Goal: Transaction & Acquisition: Obtain resource

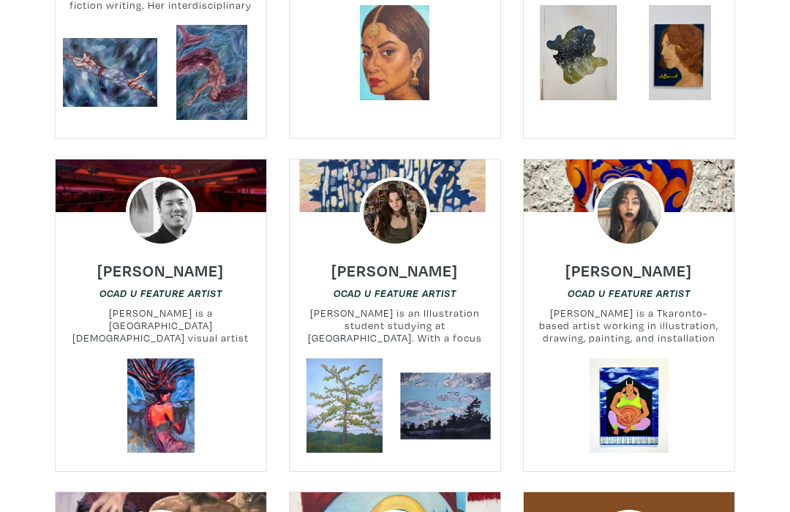
scroll to position [879, 0]
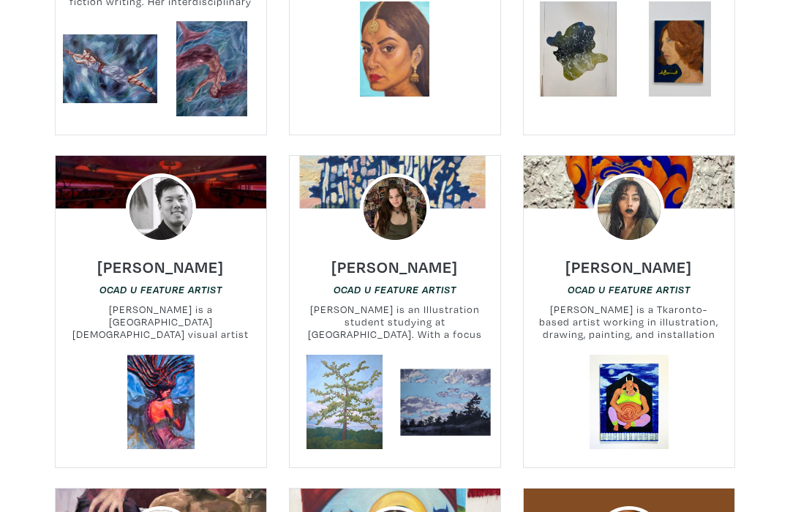
click at [84, 387] on div at bounding box center [161, 406] width 233 height 100
click at [77, 373] on div at bounding box center [161, 406] width 233 height 100
click at [86, 373] on div at bounding box center [161, 406] width 233 height 100
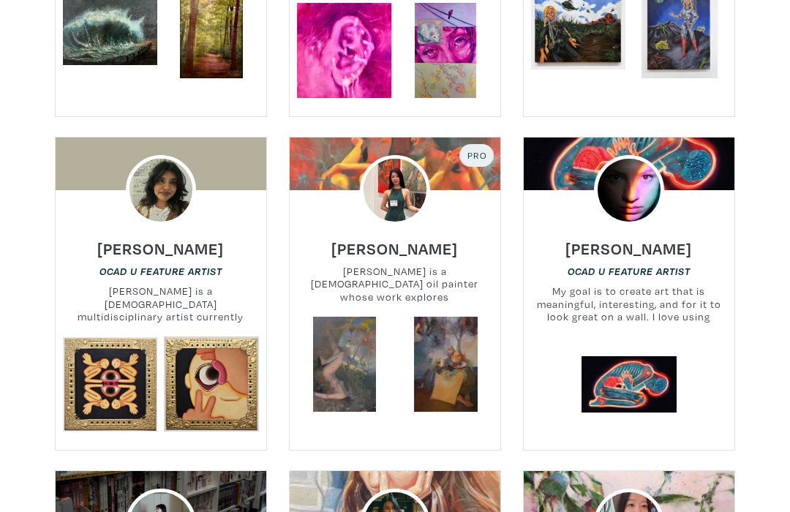
scroll to position [2255, 0]
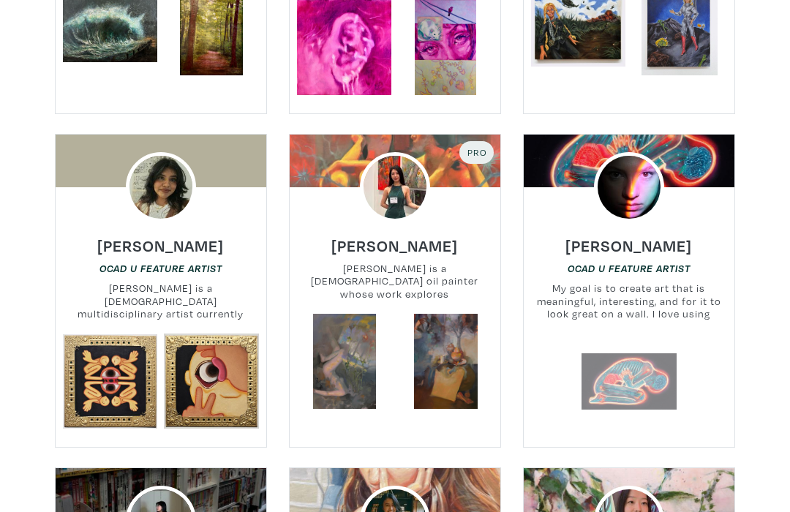
click at [675, 348] on link at bounding box center [629, 381] width 95 height 95
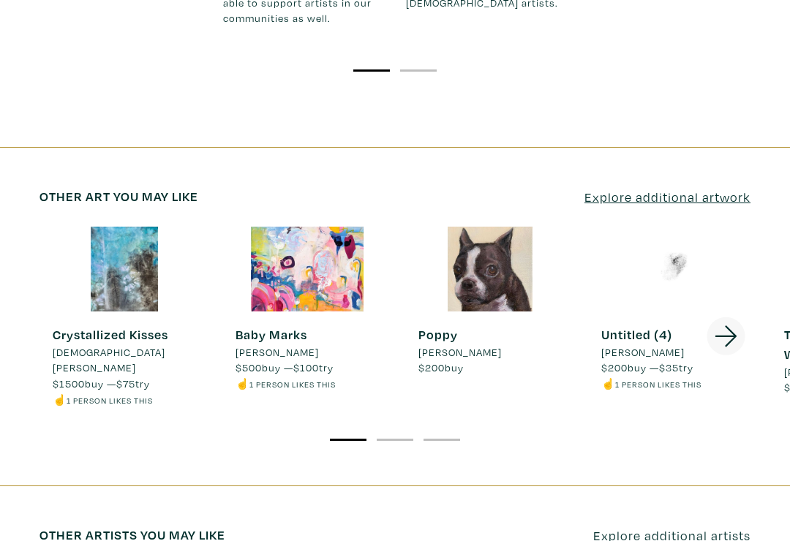
scroll to position [1813, 0]
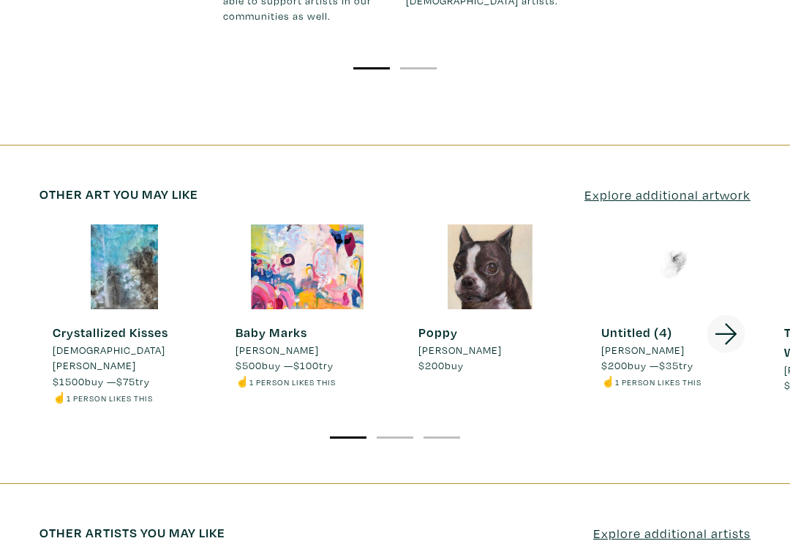
click at [41, 323] on div "Crystallized Kisses [PERSON_NAME] $1500 buy — $75 try ☝️ 1 person likes this" at bounding box center [125, 364] width 170 height 83
click at [62, 324] on strong "Crystallized Kisses" at bounding box center [111, 332] width 116 height 17
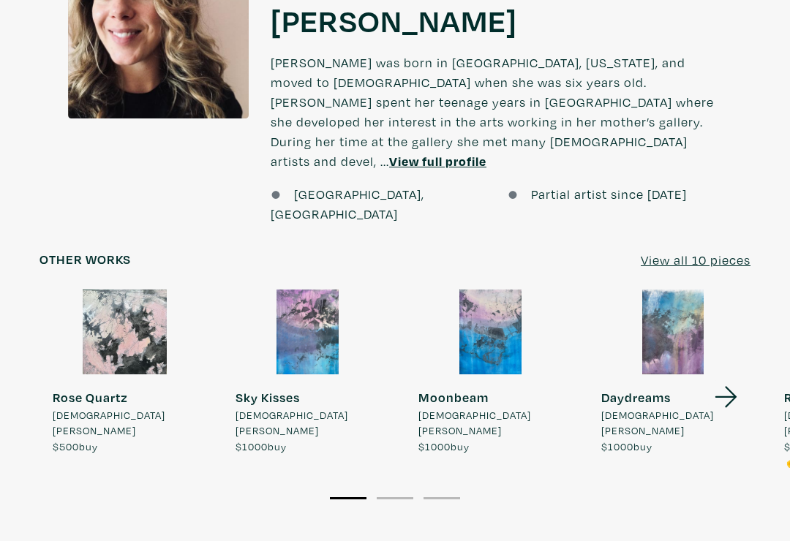
scroll to position [1506, 0]
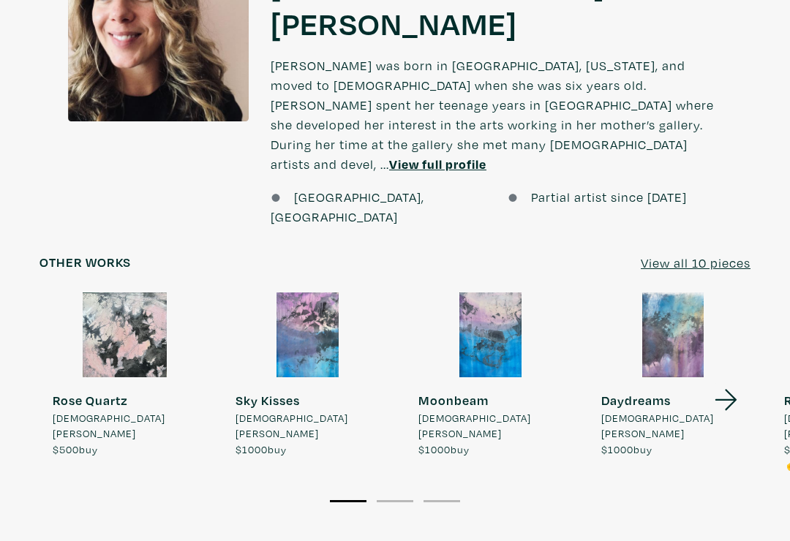
click at [679, 293] on div at bounding box center [673, 335] width 170 height 85
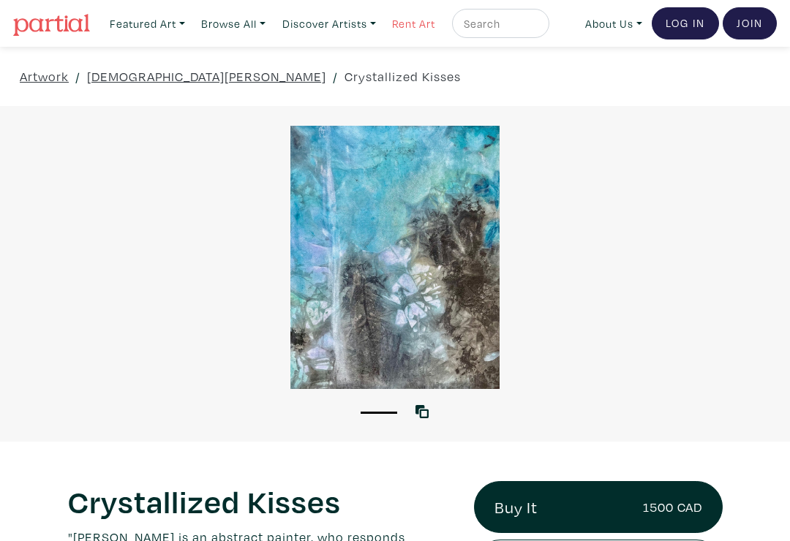
click at [416, 33] on link "Rent Art" at bounding box center [414, 24] width 56 height 30
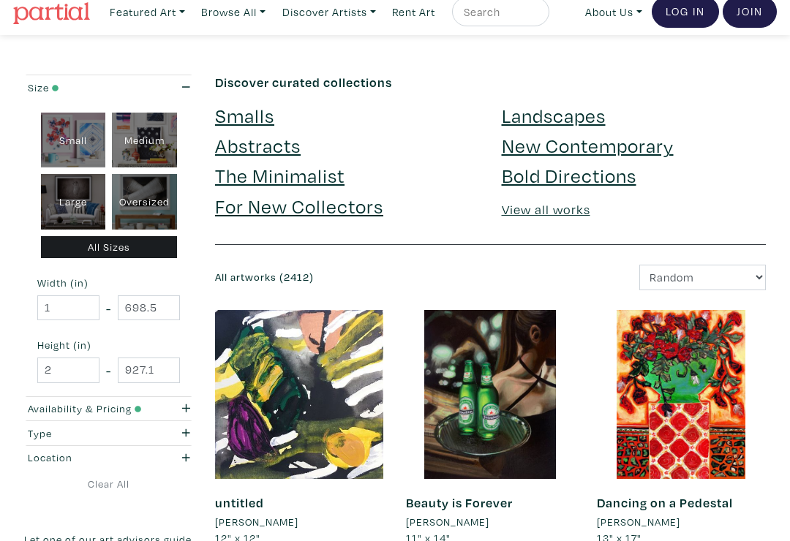
scroll to position [12, 0]
click at [215, 199] on link "For New Collectors" at bounding box center [299, 206] width 168 height 26
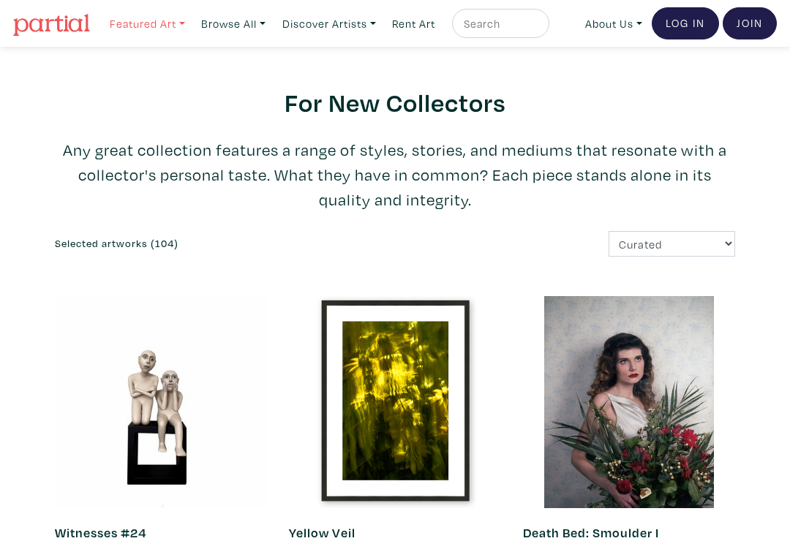
click at [164, 21] on link "Featured Art" at bounding box center [147, 24] width 89 height 30
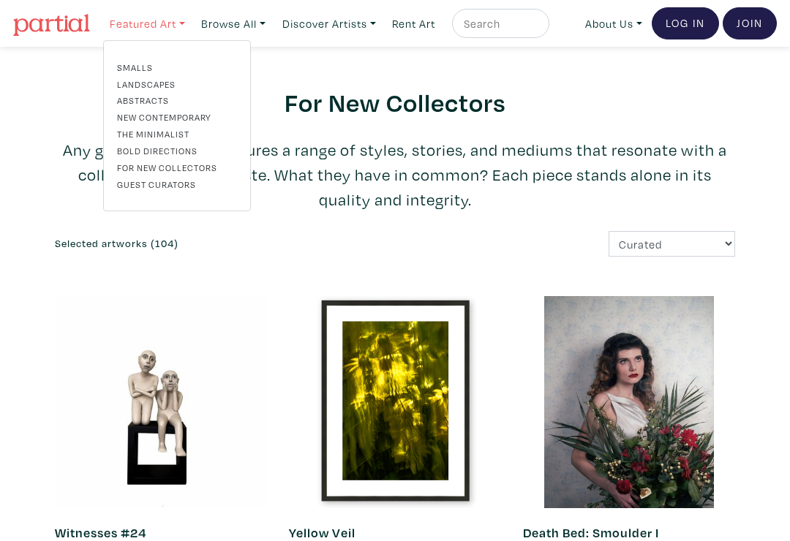
click at [132, 18] on link "Featured Art" at bounding box center [147, 24] width 89 height 30
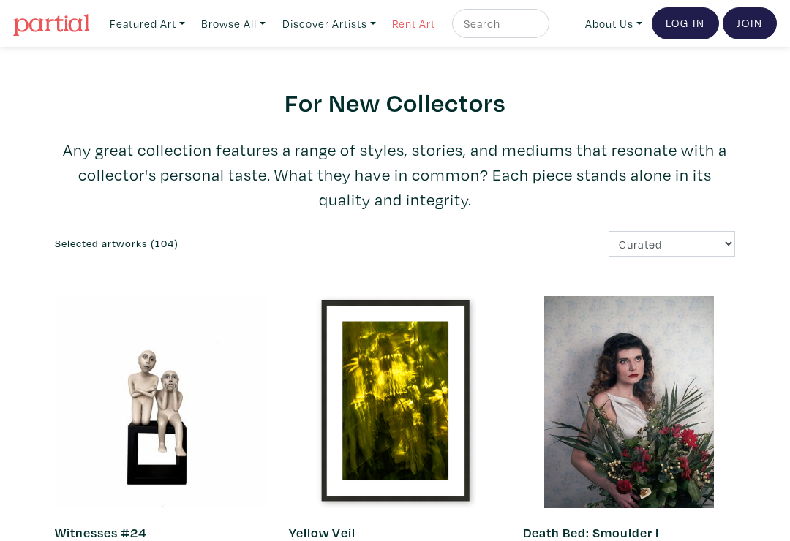
click at [424, 28] on link "Rent Art" at bounding box center [414, 24] width 56 height 30
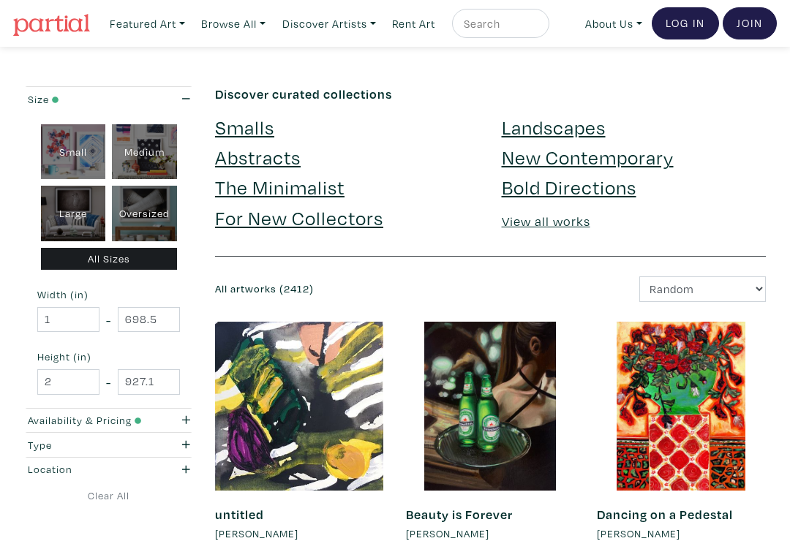
click at [61, 206] on div "Large" at bounding box center [73, 214] width 65 height 56
type input "28"
type input "48"
type input "28"
type input "48"
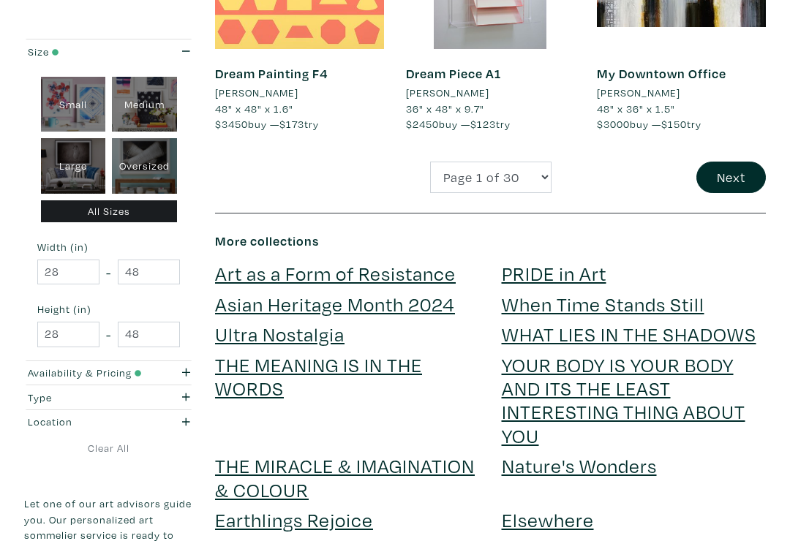
scroll to position [2518, 0]
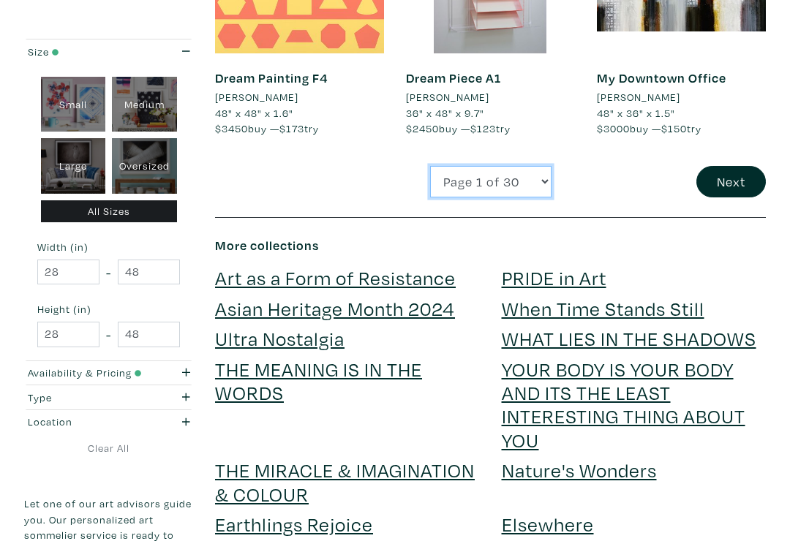
click at [519, 174] on select "Page 1 of 30 Page 2 of 30 Page 3 of 30 Page 4 of 30 Page 5 of 30 Page 6 of 30 P…" at bounding box center [490, 182] width 121 height 31
select select "2"
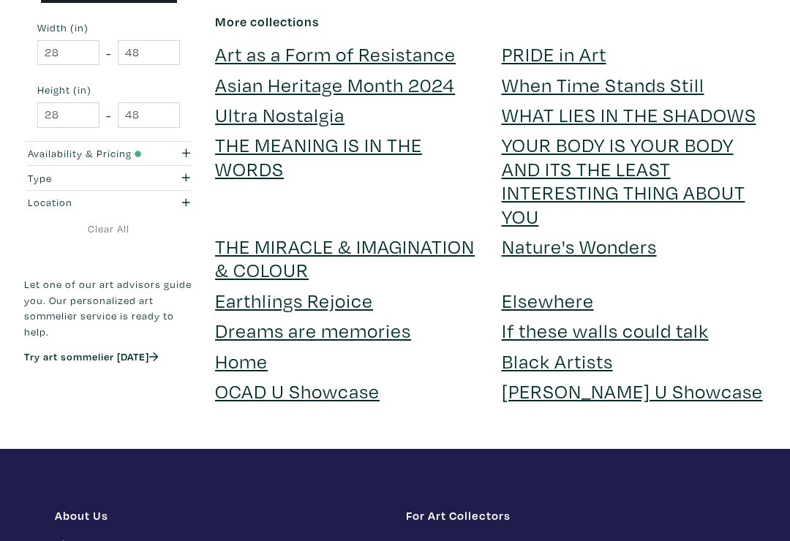
scroll to position [2794, 0]
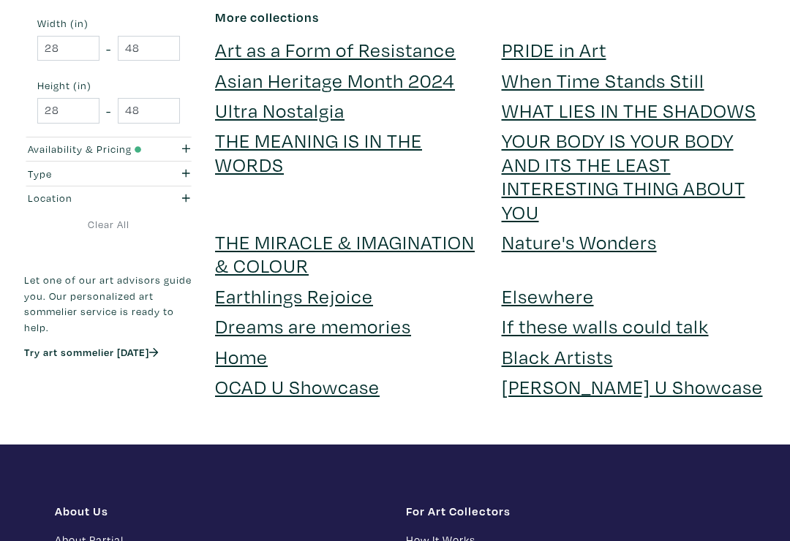
click at [693, 314] on link "If these walls could talk" at bounding box center [605, 327] width 207 height 26
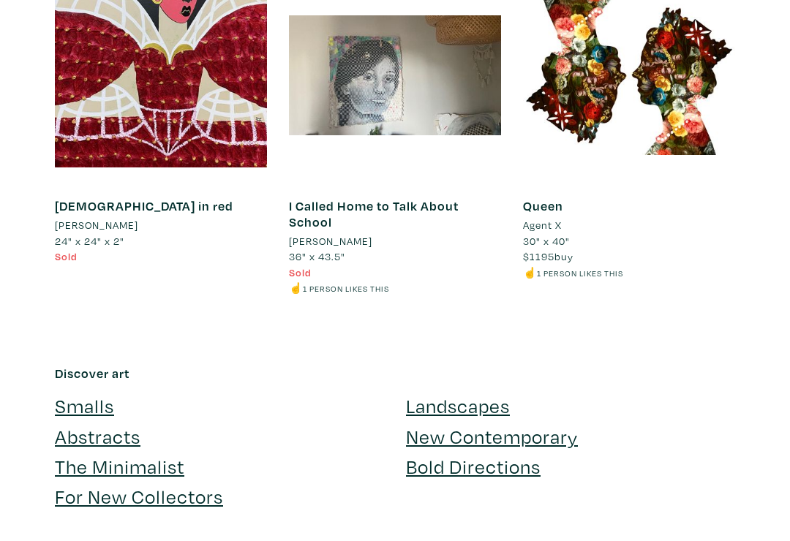
scroll to position [1089, 0]
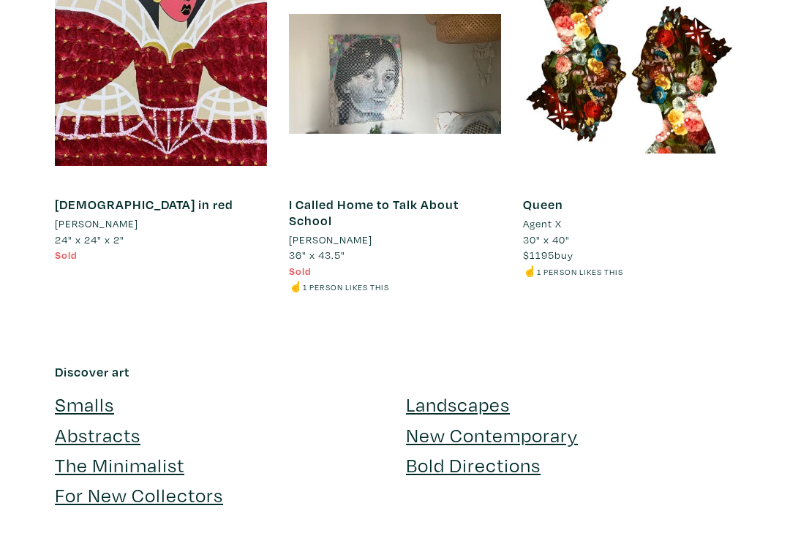
click at [86, 453] on link "The Minimalist" at bounding box center [120, 466] width 130 height 26
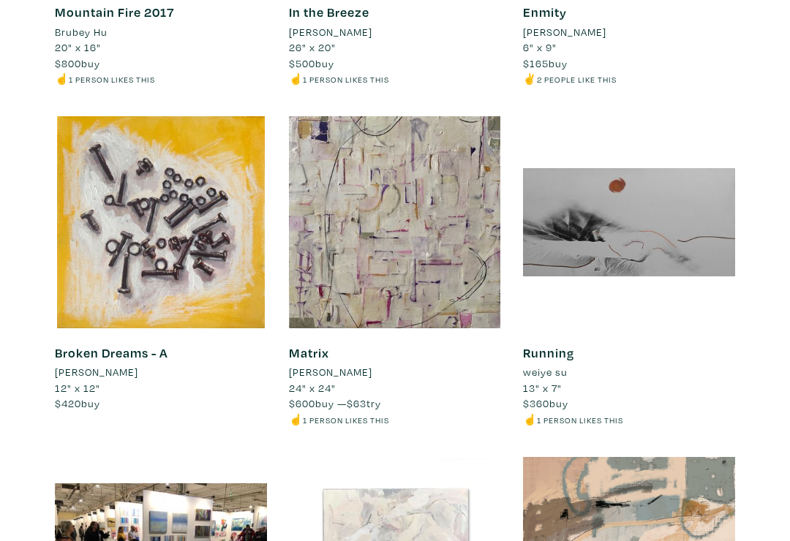
scroll to position [4244, 0]
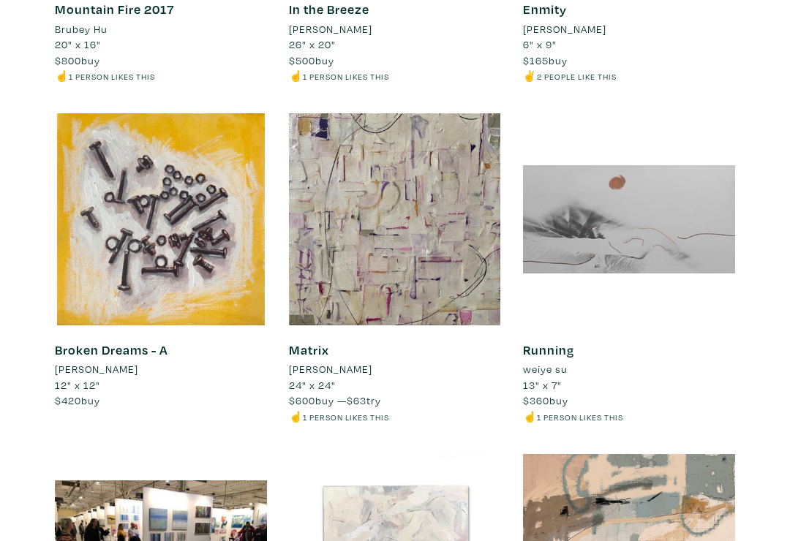
click at [707, 222] on div at bounding box center [629, 219] width 212 height 212
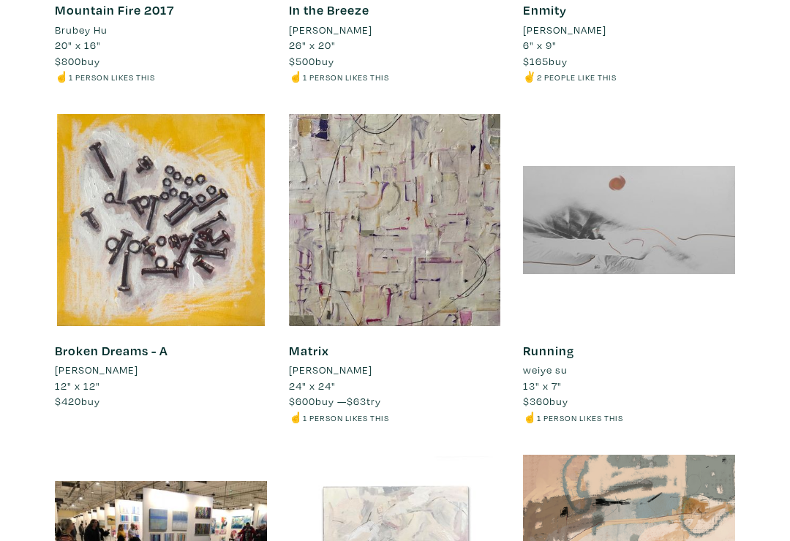
scroll to position [4221, 0]
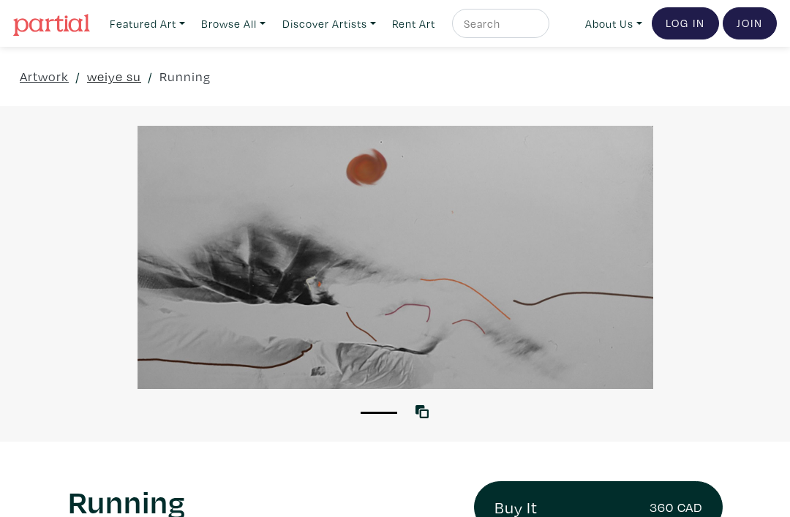
click at [105, 80] on link "weiye su" at bounding box center [114, 77] width 54 height 20
